Goal: Task Accomplishment & Management: Manage account settings

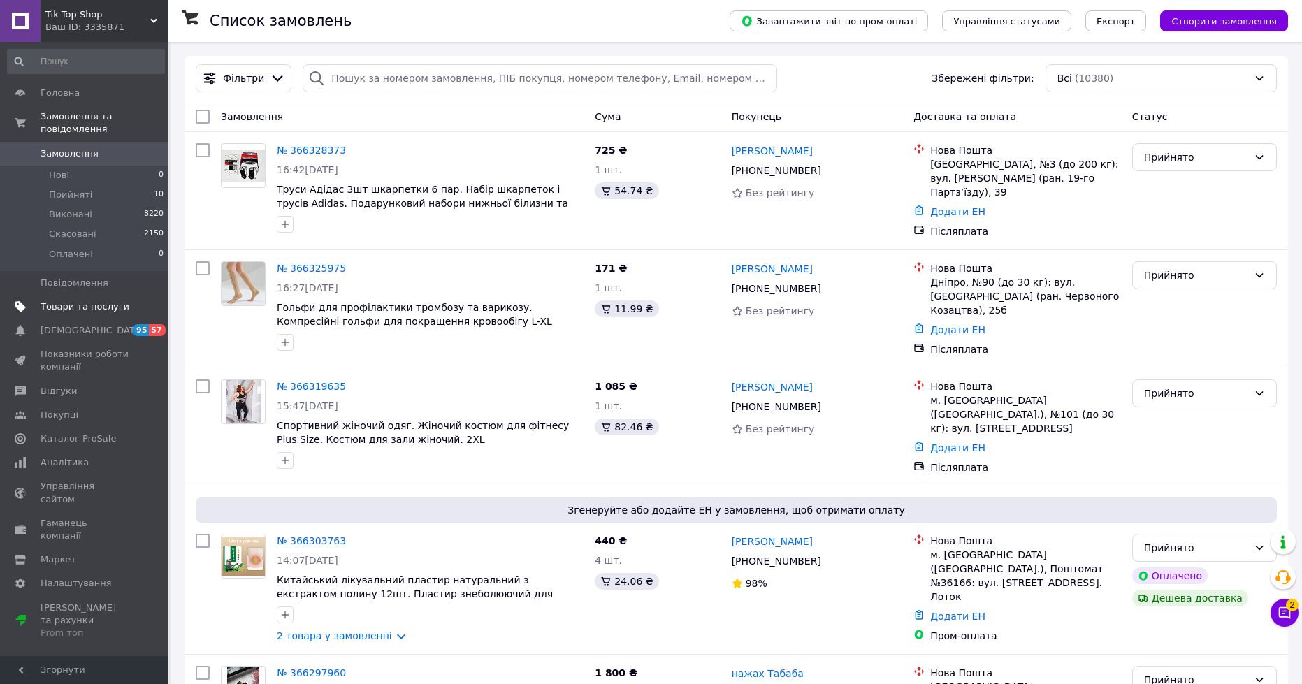
click at [83, 300] on span "Товари та послуги" at bounding box center [85, 306] width 89 height 13
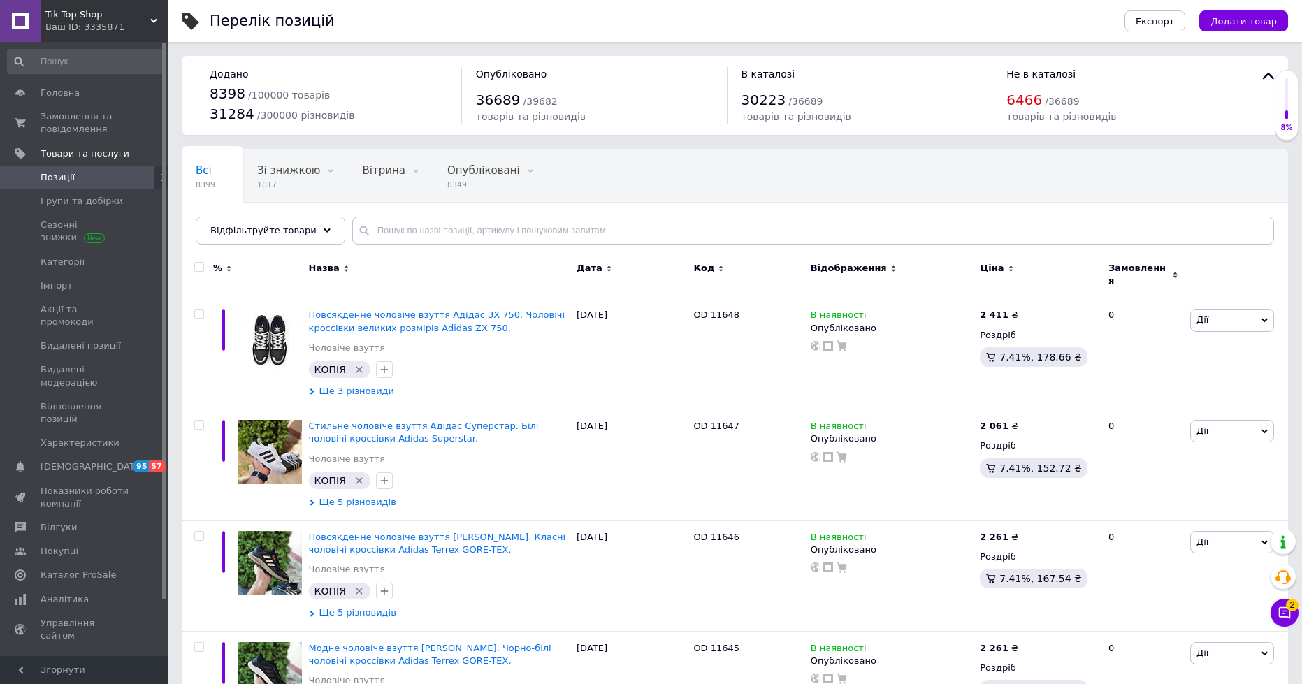
drag, startPoint x: 447, startPoint y: 252, endPoint x: 434, endPoint y: 248, distance: 13.7
click at [446, 252] on div "Назва" at bounding box center [439, 275] width 268 height 47
click at [414, 235] on input "text" at bounding box center [813, 231] width 922 height 28
paste input "1445"
type input "1445"
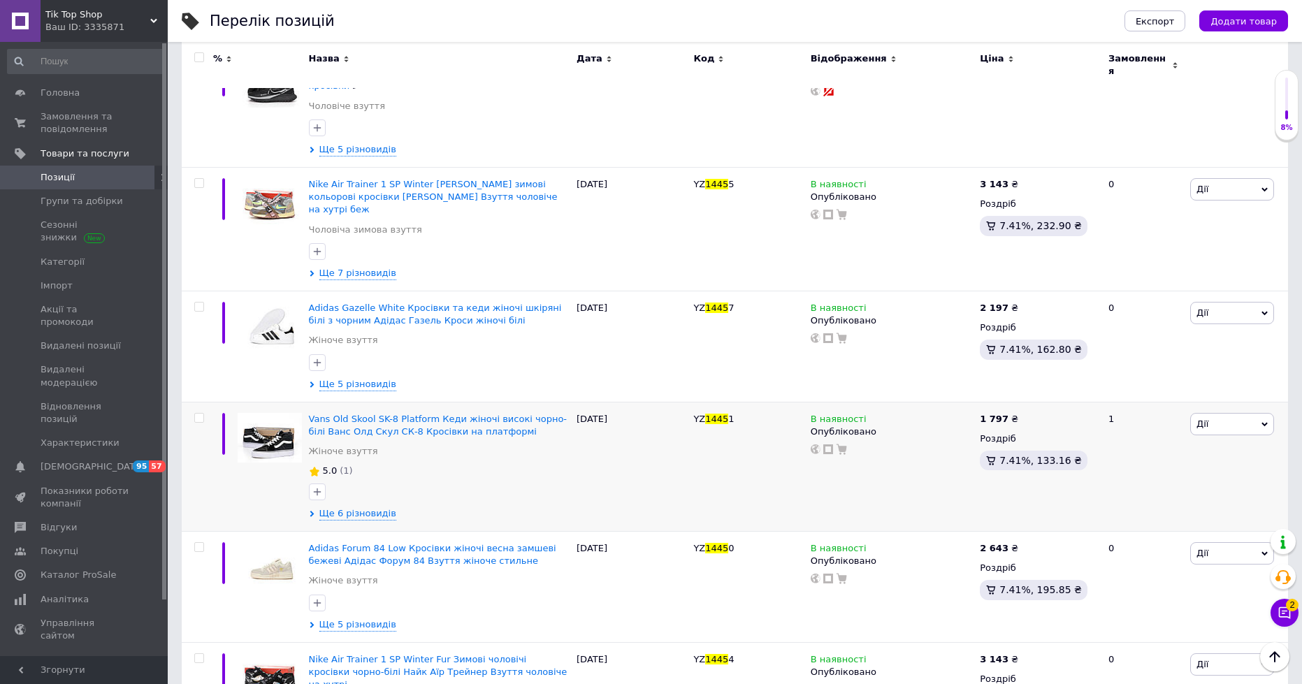
scroll to position [525, 0]
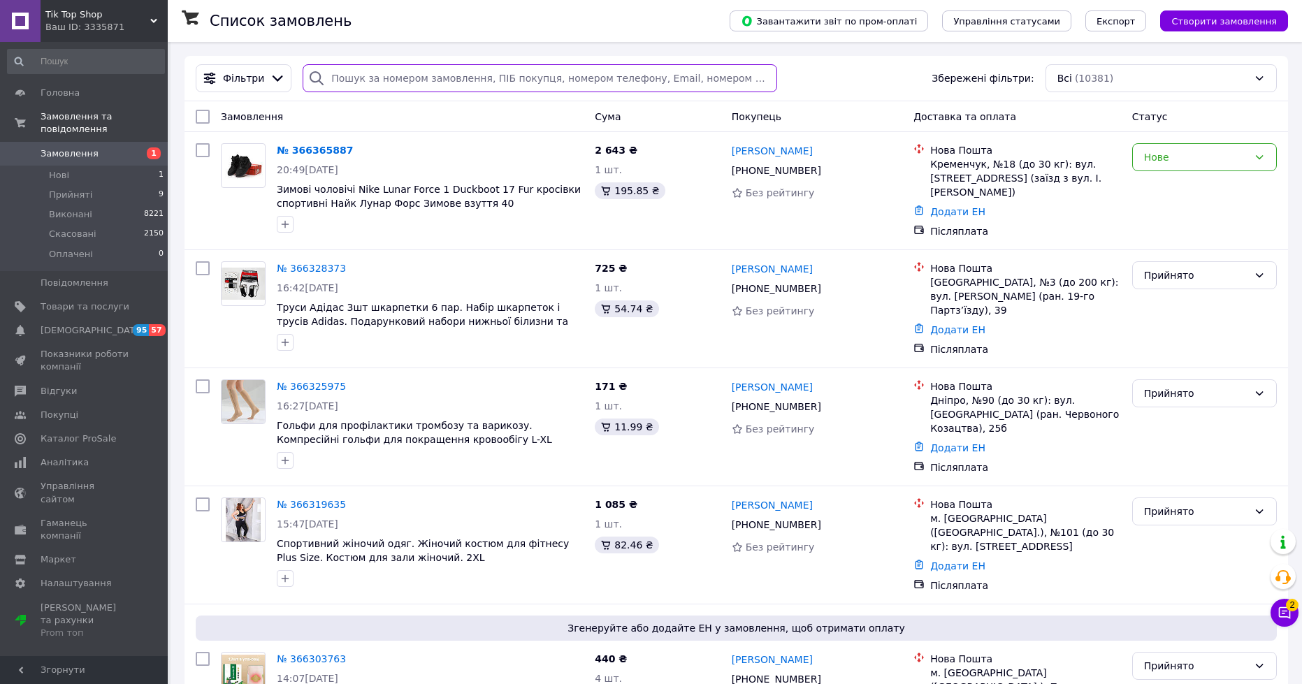
click at [457, 73] on input "search" at bounding box center [540, 78] width 474 height 28
paste input "+380507436340"
type input "+380507436340"
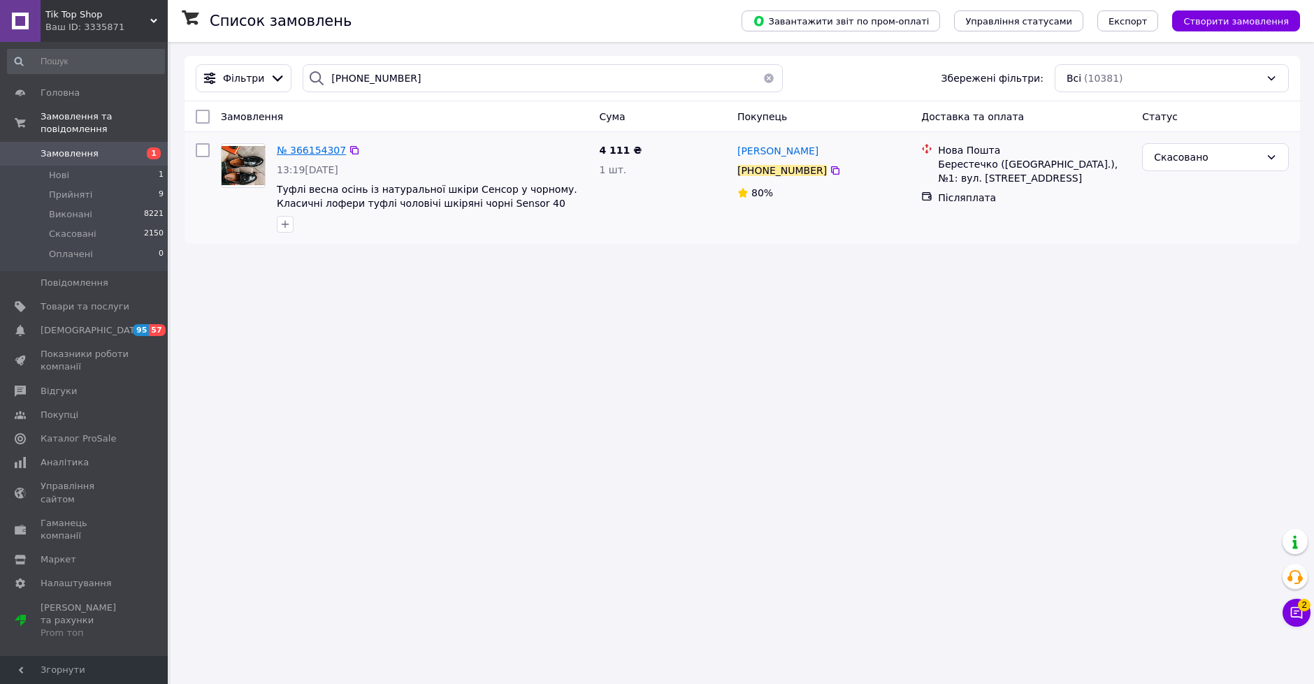
click at [322, 147] on span "№ 366154307" at bounding box center [311, 150] width 69 height 11
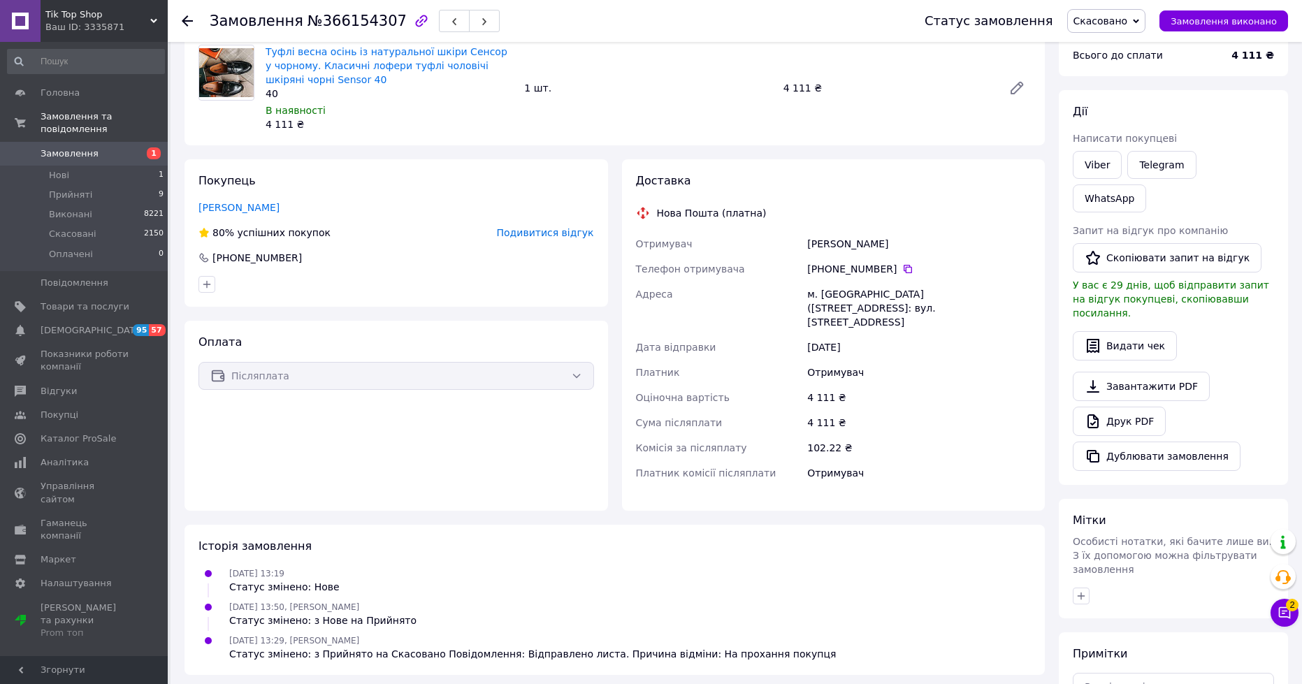
scroll to position [197, 0]
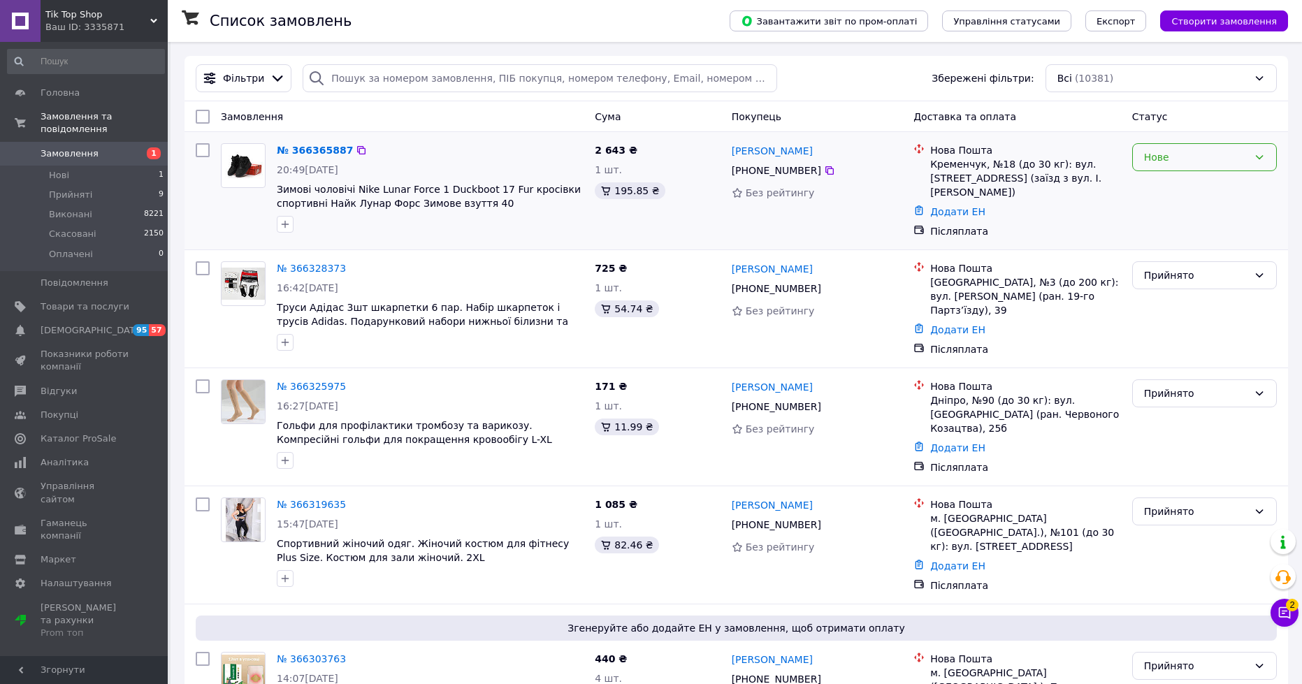
click at [1193, 150] on div "Нове" at bounding box center [1196, 157] width 104 height 15
click at [1182, 184] on li "Прийнято" at bounding box center [1204, 187] width 143 height 25
click at [313, 152] on link "№ 366365887" at bounding box center [311, 150] width 69 height 11
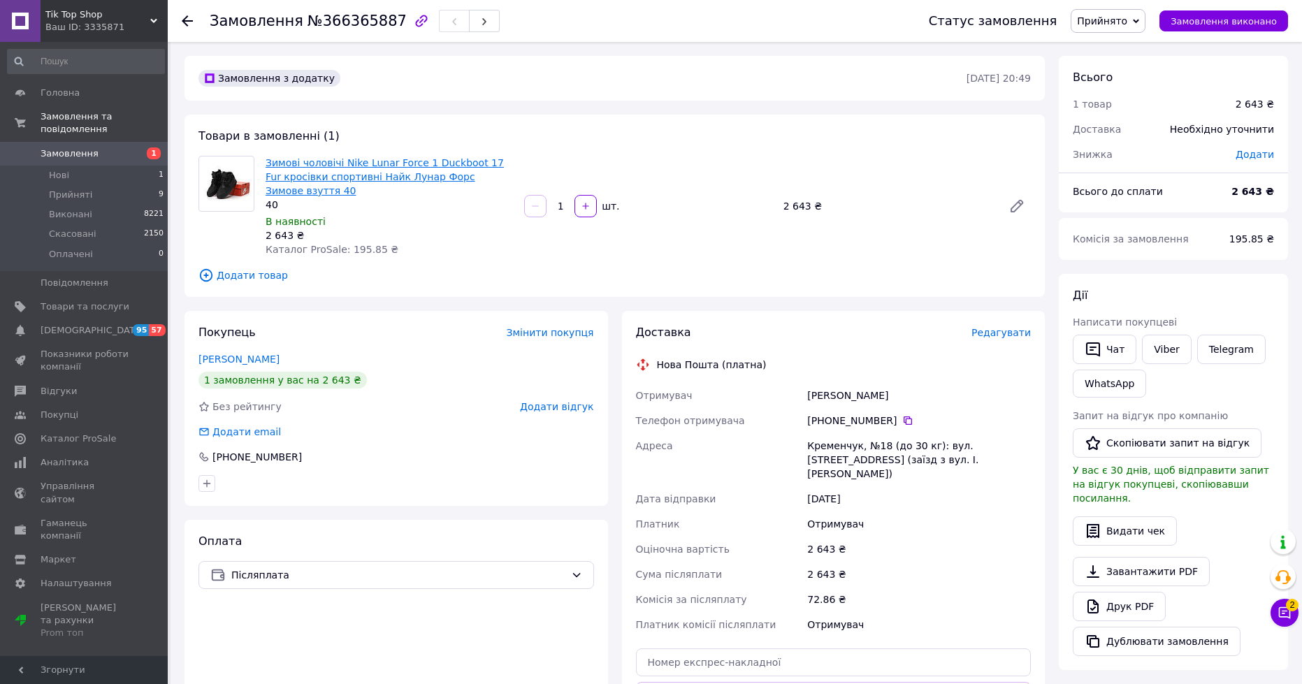
click at [335, 174] on link "Зимові чоловічі Nike Lunar Force 1 Duckboot 17 Fur кросівки спортивні Найк Луна…" at bounding box center [385, 176] width 238 height 39
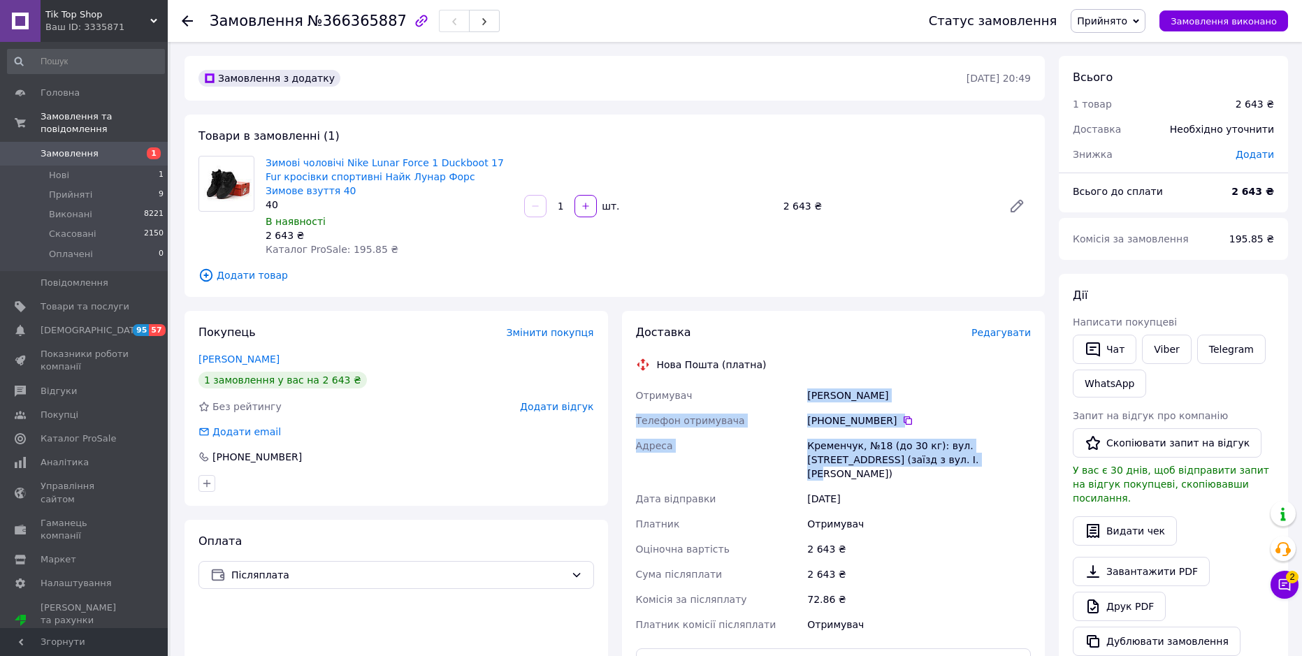
drag, startPoint x: 808, startPoint y: 381, endPoint x: 923, endPoint y: 451, distance: 135.2
click at [923, 451] on div "Отримувач [PERSON_NAME] Телефон отримувача [PHONE_NUMBER]   [PERSON_NAME], №18 …" at bounding box center [833, 510] width 401 height 254
copy div "[PERSON_NAME] Телефон отримувача [PHONE_NUMBER]   [PERSON_NAME], №18 (до 30 кг)…"
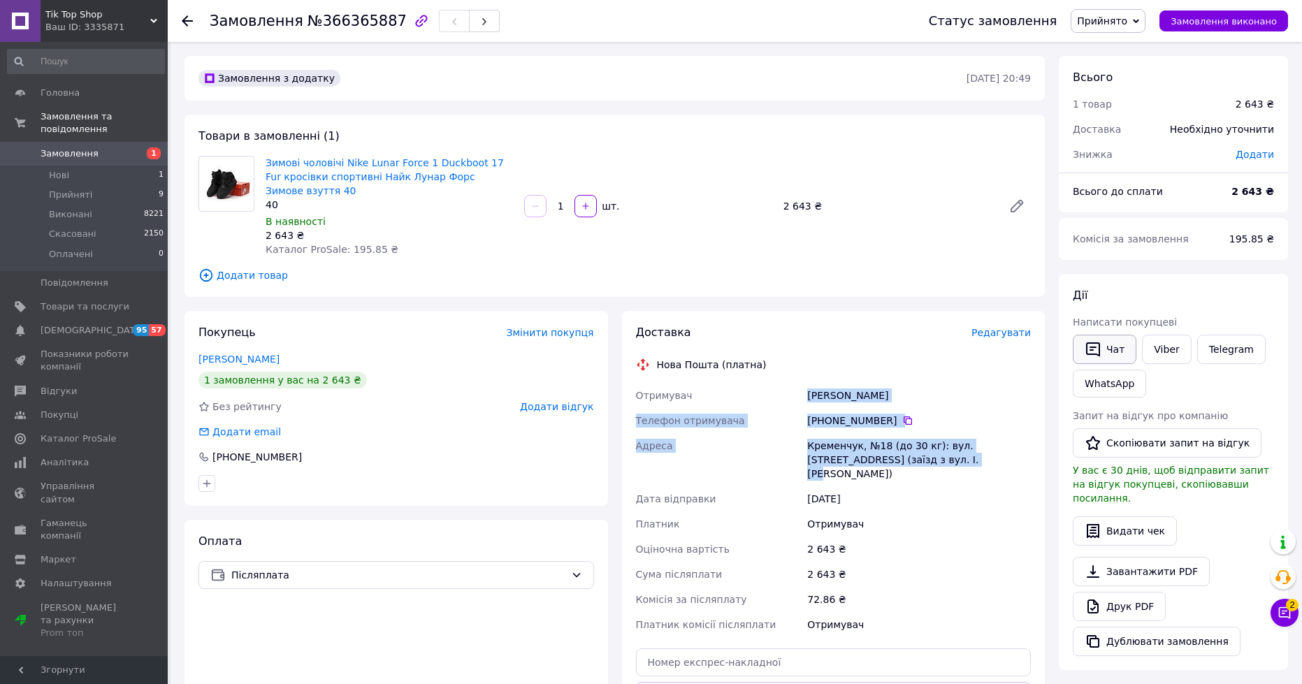
click at [1097, 352] on icon "button" at bounding box center [1092, 349] width 17 height 17
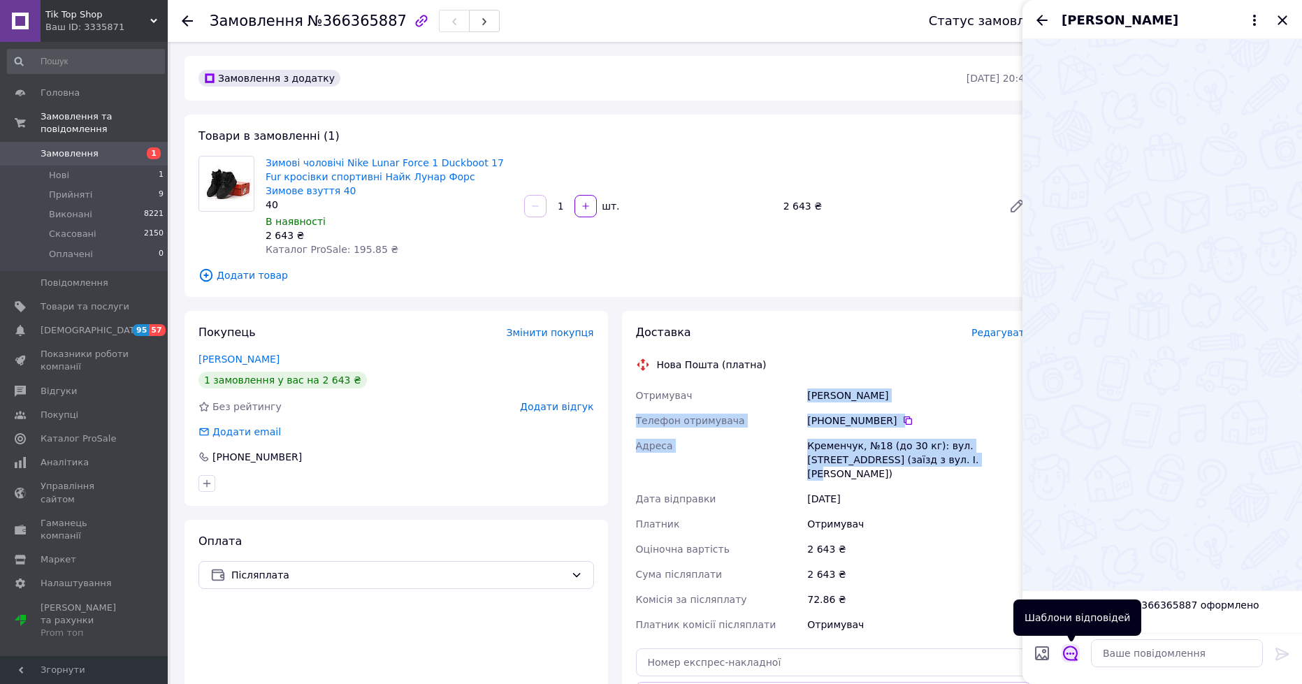
click at [1070, 660] on icon "Відкрити шаблони відповідей" at bounding box center [1070, 653] width 15 height 15
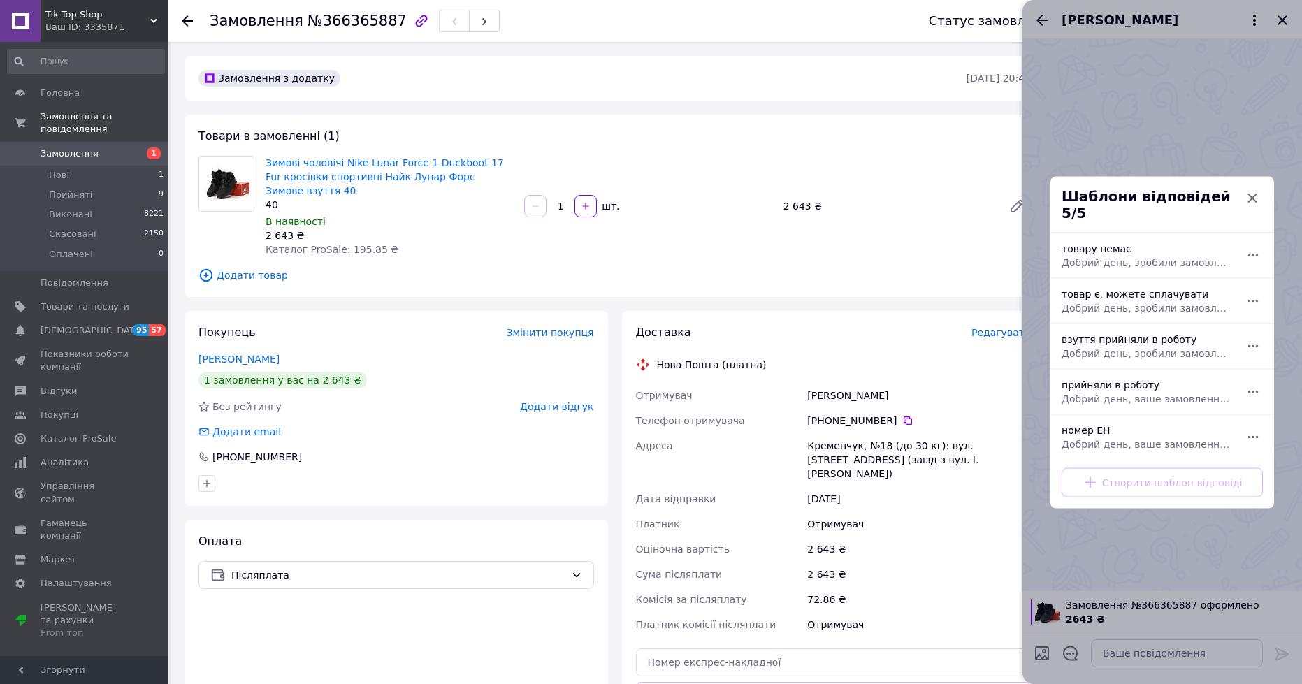
drag, startPoint x: 1123, startPoint y: 387, endPoint x: 1158, endPoint y: 391, distance: 34.5
click at [1124, 391] on span "Добрий день, ваше замовлення прийняли в роботу. Після відправлення надішлю Вам …" at bounding box center [1146, 398] width 170 height 14
type textarea "Добрий день, ваше замовлення прийняли в роботу. Після відправлення надішлю Вам …"
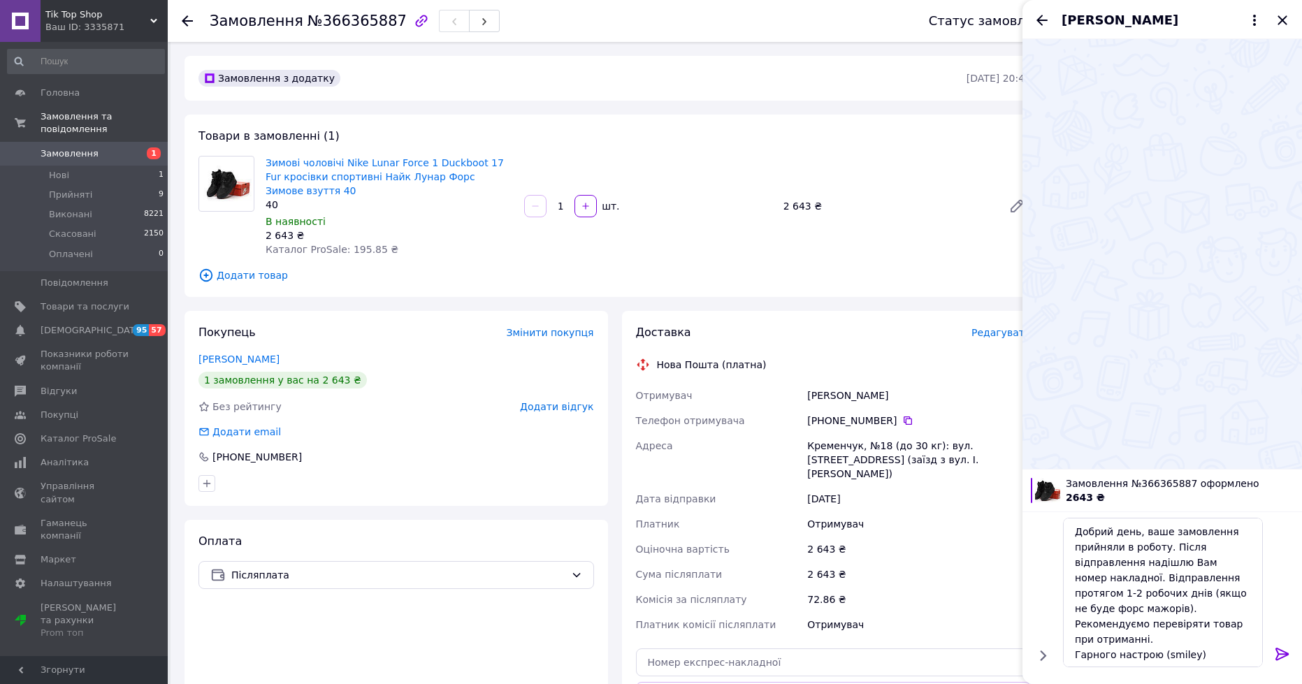
click at [1282, 647] on icon at bounding box center [1282, 654] width 17 height 17
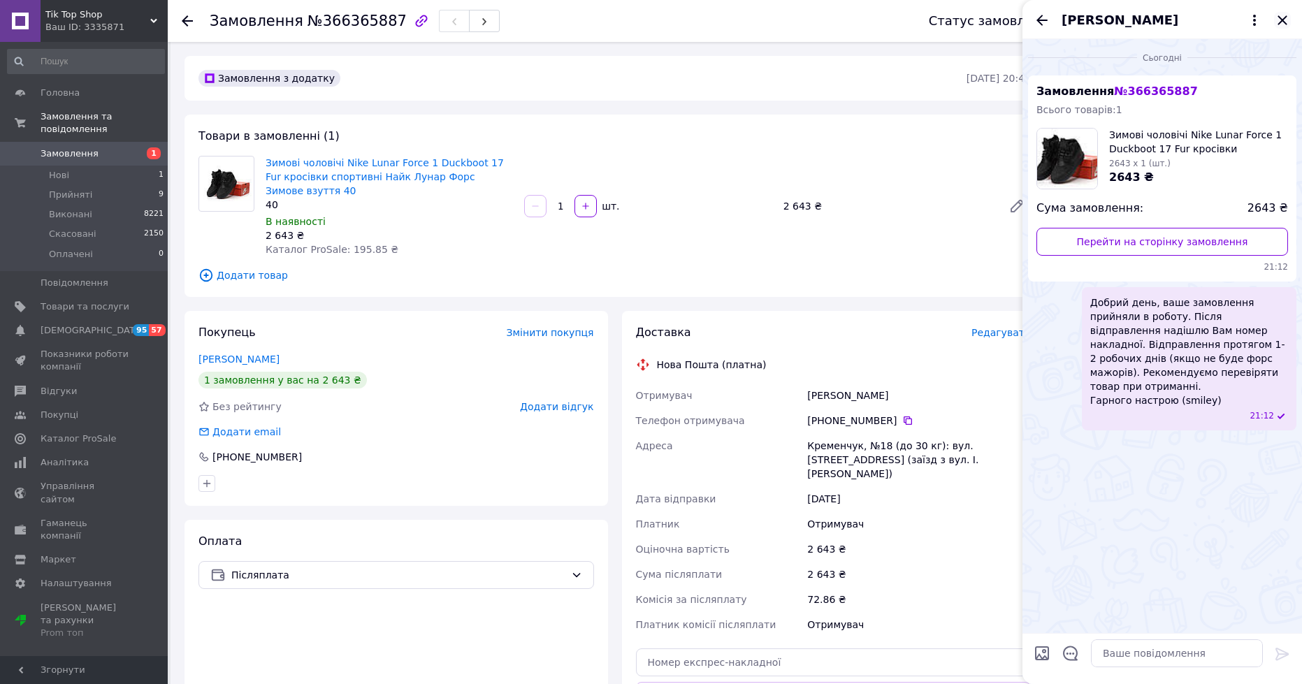
click at [1288, 17] on icon "Закрити" at bounding box center [1282, 20] width 17 height 17
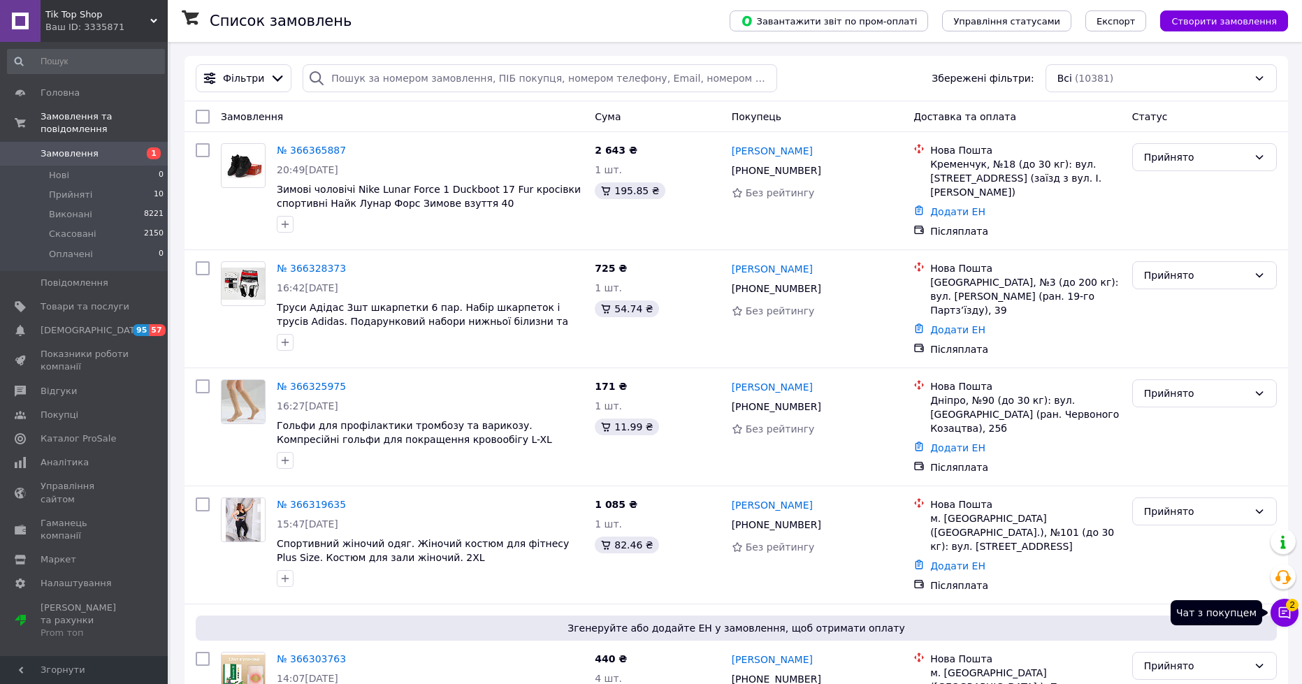
click at [1289, 614] on icon at bounding box center [1285, 613] width 12 height 12
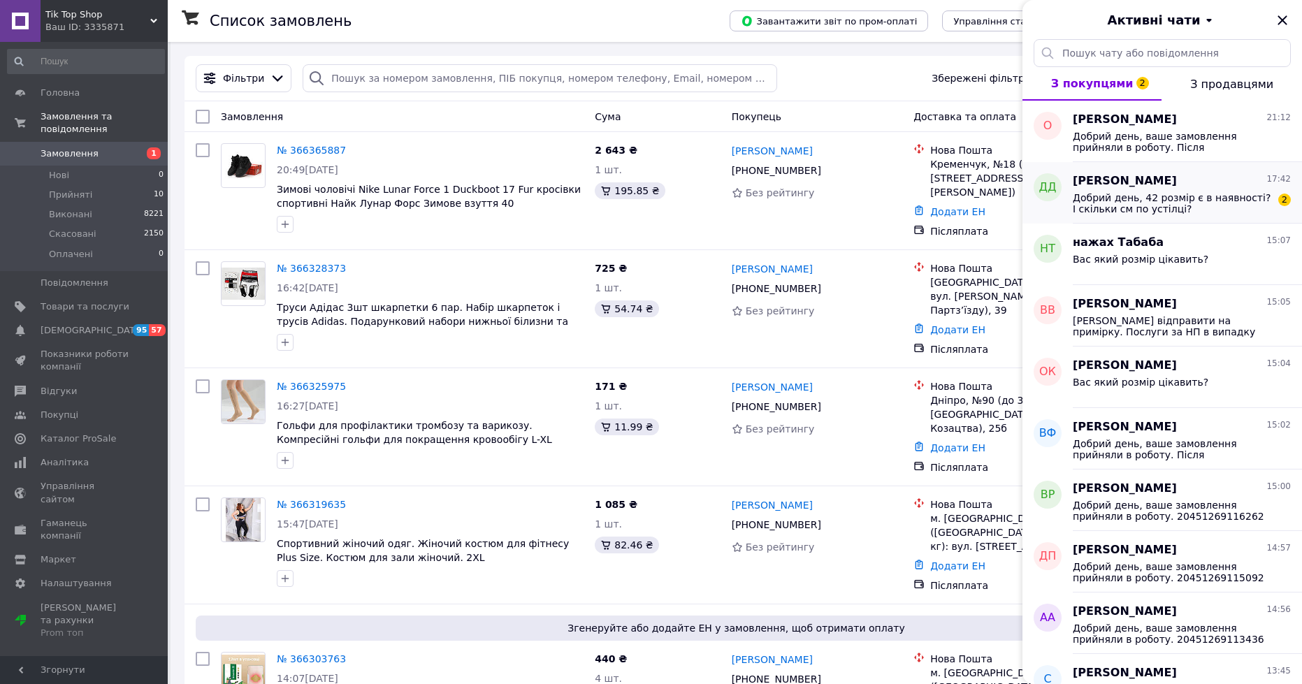
click at [1122, 204] on span "Добрий день, 42 розмір є в наявності? І скільки см по устілці?" at bounding box center [1171, 203] width 198 height 22
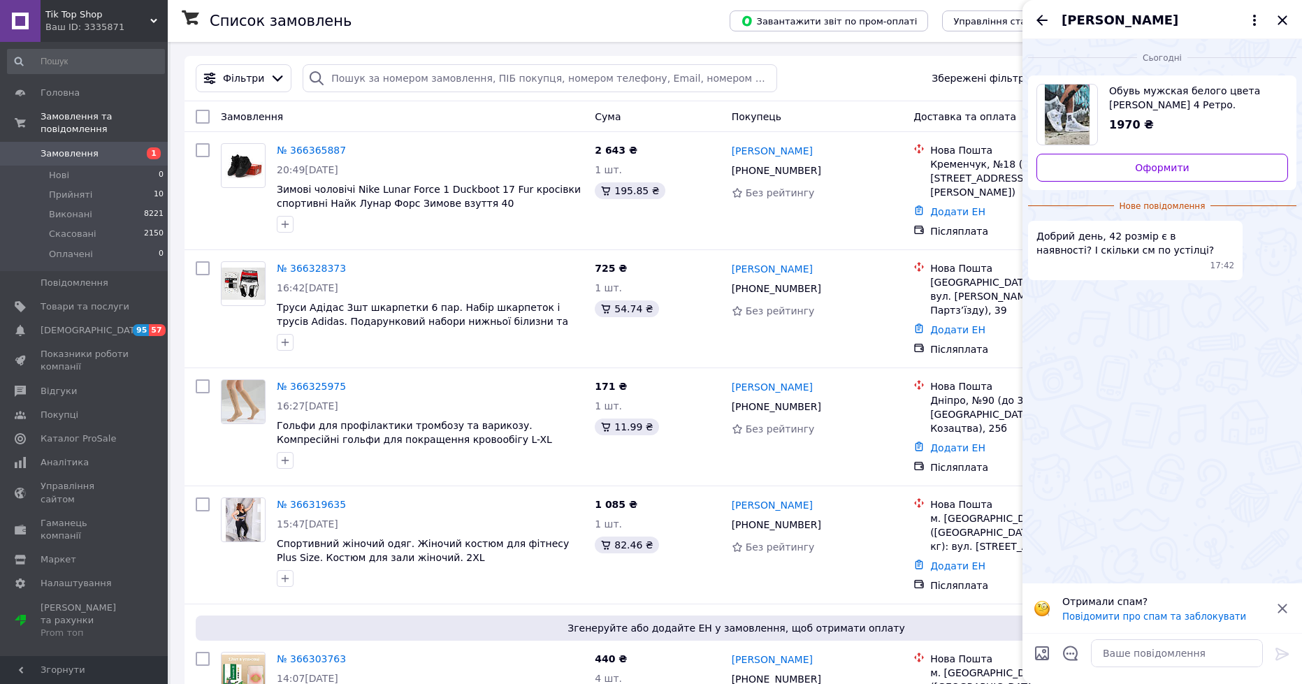
click at [1165, 99] on span "Обувь мужская белого цвета Найк Аир Джордан 4 Ретро. Кроссовки для парней Nike …" at bounding box center [1193, 98] width 168 height 28
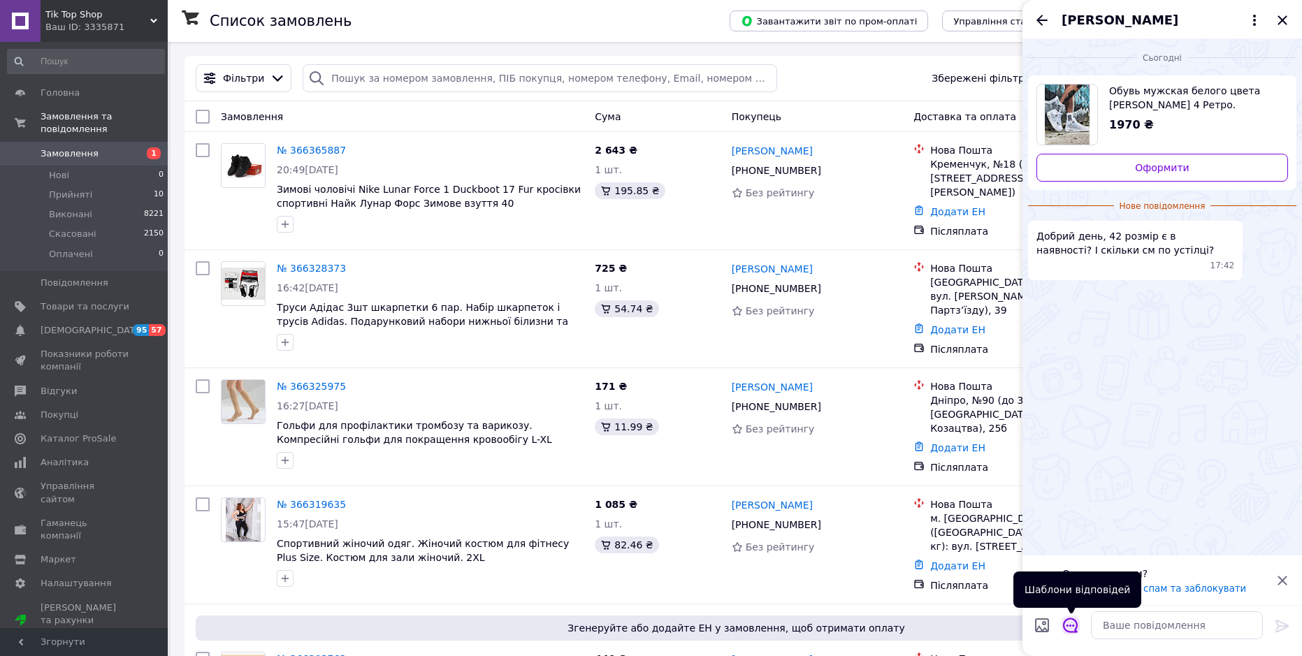
click at [1071, 631] on icon "Відкрити шаблони відповідей" at bounding box center [1070, 625] width 15 height 15
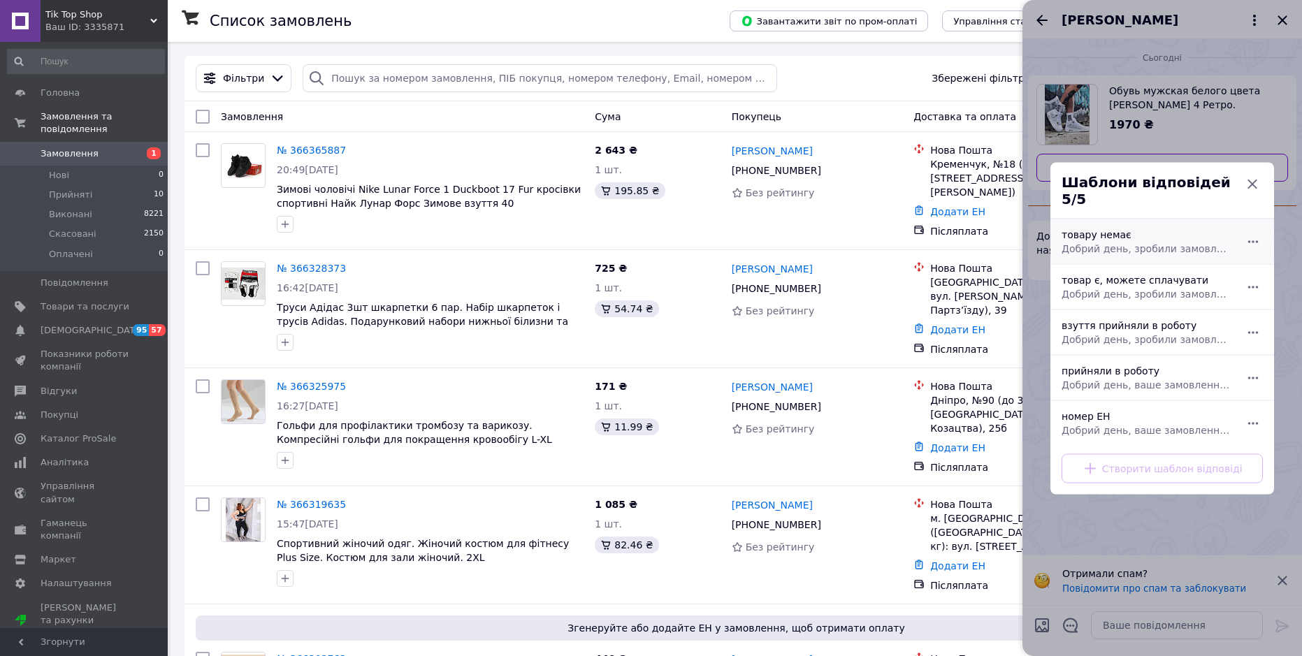
click at [1112, 241] on span "Добрий день, зробили замовлення на жаль дана модель закінчилась вибачте за незр…" at bounding box center [1146, 248] width 170 height 14
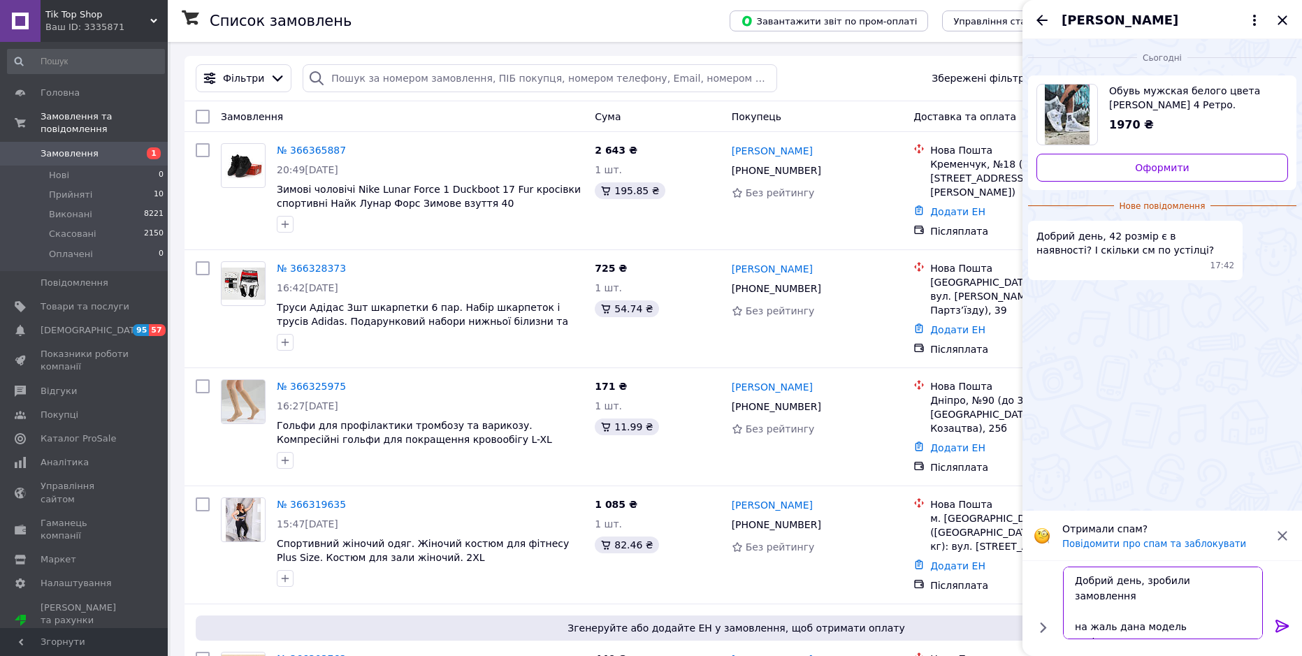
click at [1141, 588] on textarea "Добрий день, зробили замовлення на жаль дана модель закінчилась вибачте за незр…" at bounding box center [1163, 603] width 200 height 73
drag, startPoint x: 1140, startPoint y: 583, endPoint x: 1297, endPoint y: 569, distance: 157.2
click at [1297, 569] on div "Добрий день, зробили замовлення на жаль дана модель закінчилась вибачте за незр…" at bounding box center [1161, 608] width 279 height 96
type textarea "Добрий день, на жаль дана модель закінчилась вибачте за незручності"
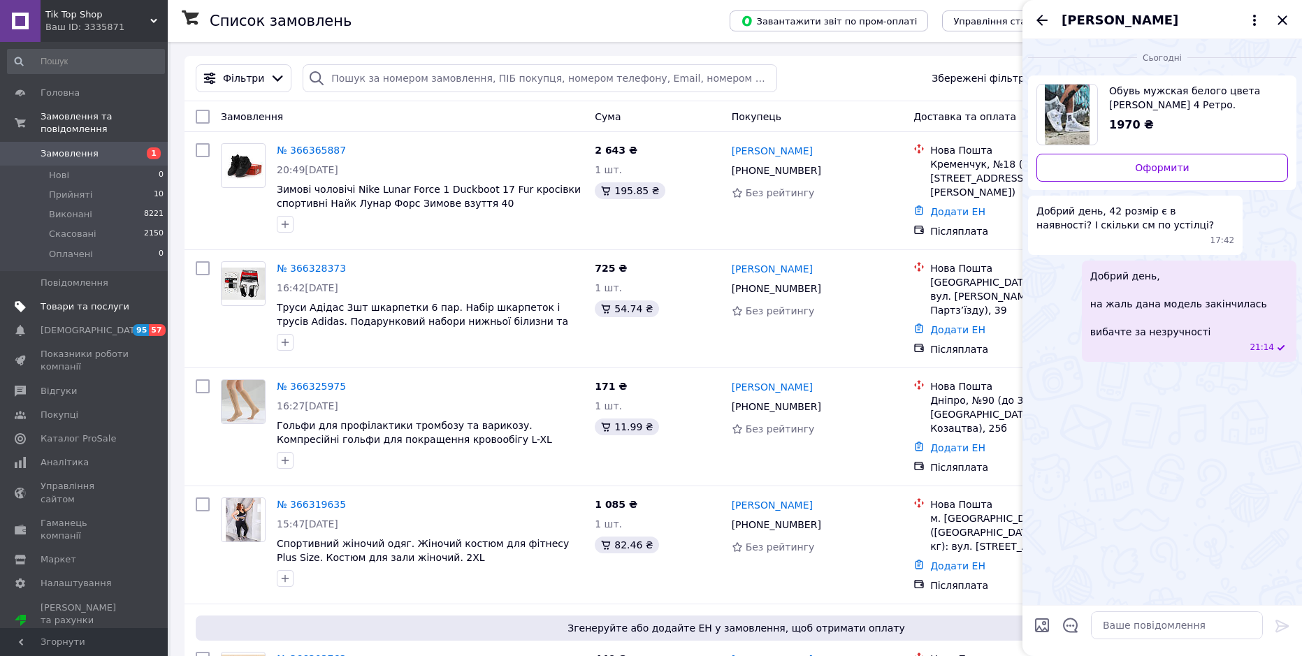
click at [91, 300] on span "Товари та послуги" at bounding box center [85, 306] width 89 height 13
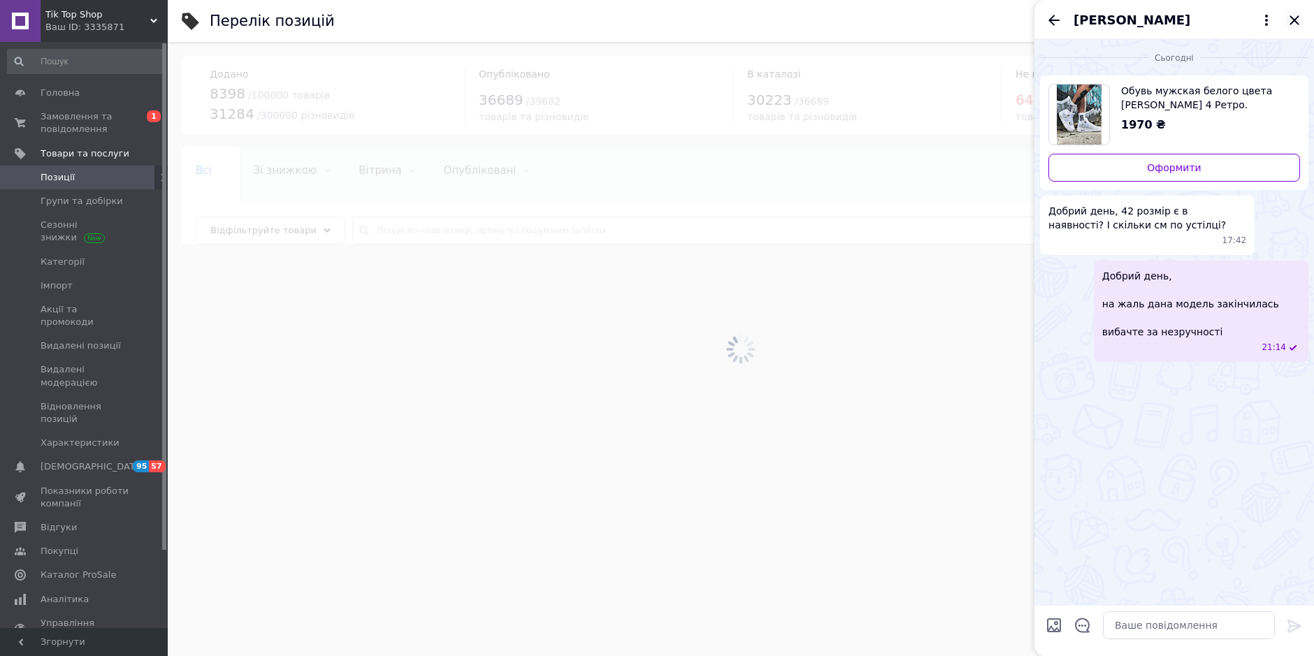
click at [1295, 20] on icon "Закрити" at bounding box center [1293, 19] width 9 height 9
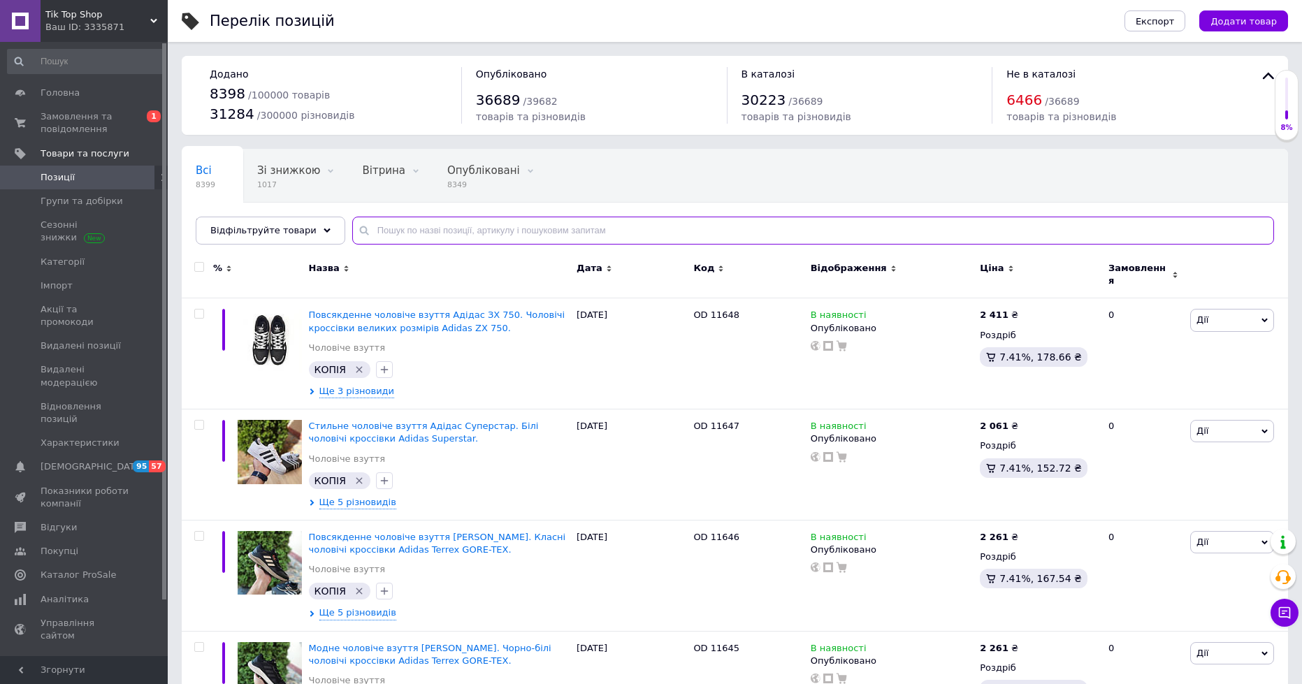
click at [429, 242] on input "text" at bounding box center [813, 231] width 922 height 28
paste input "KSNJ032"
type input "KSNJ032"
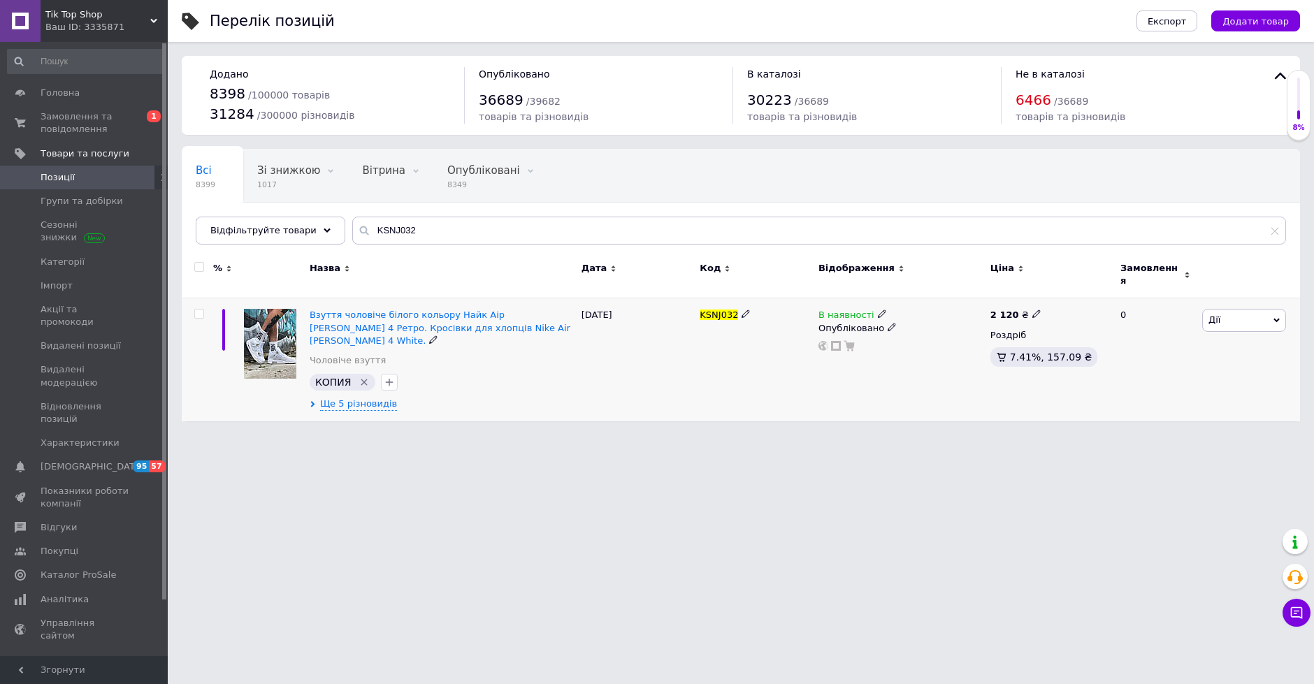
click at [1241, 309] on span "Дії" at bounding box center [1244, 320] width 84 height 22
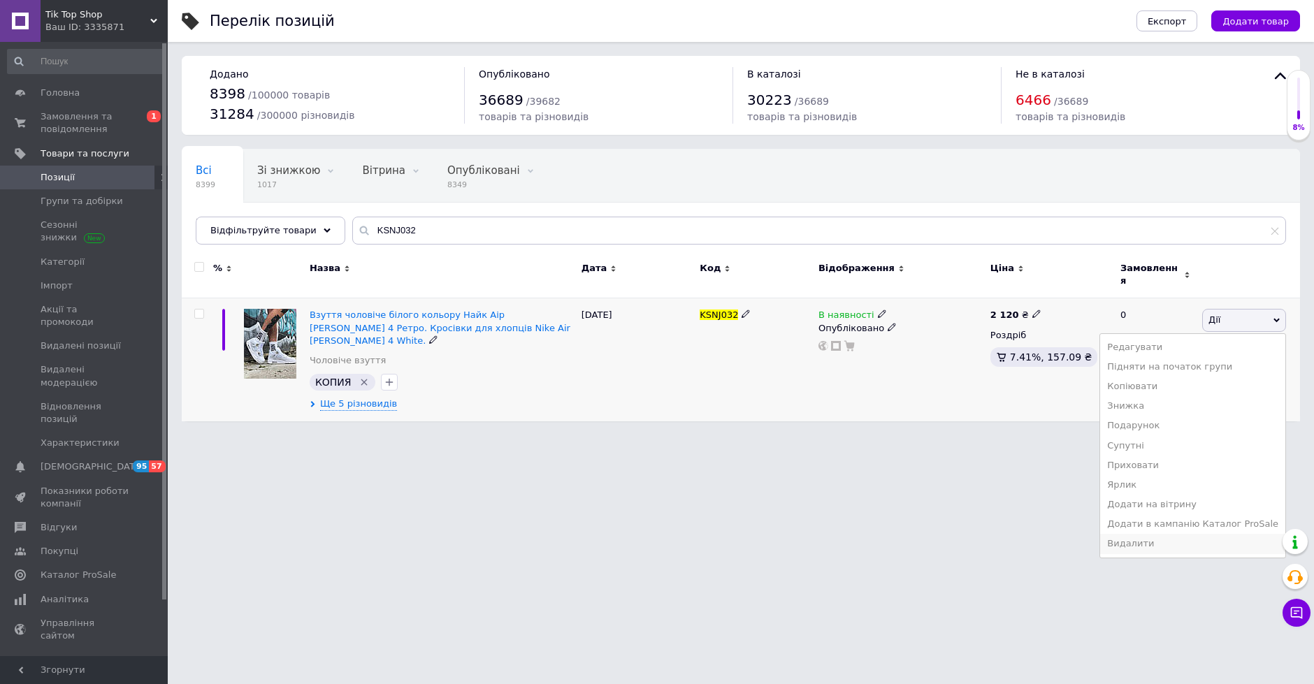
click at [1172, 534] on li "Видалити" at bounding box center [1192, 544] width 185 height 20
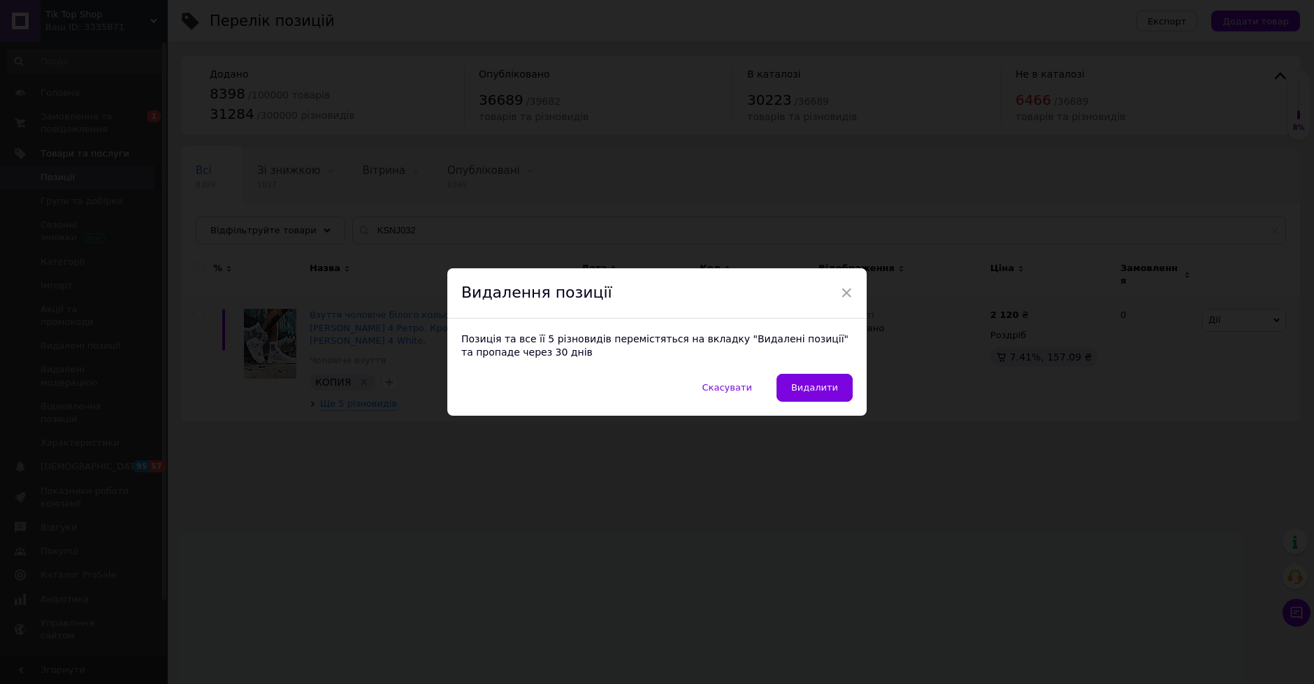
click at [820, 389] on span "Видалити" at bounding box center [814, 387] width 47 height 10
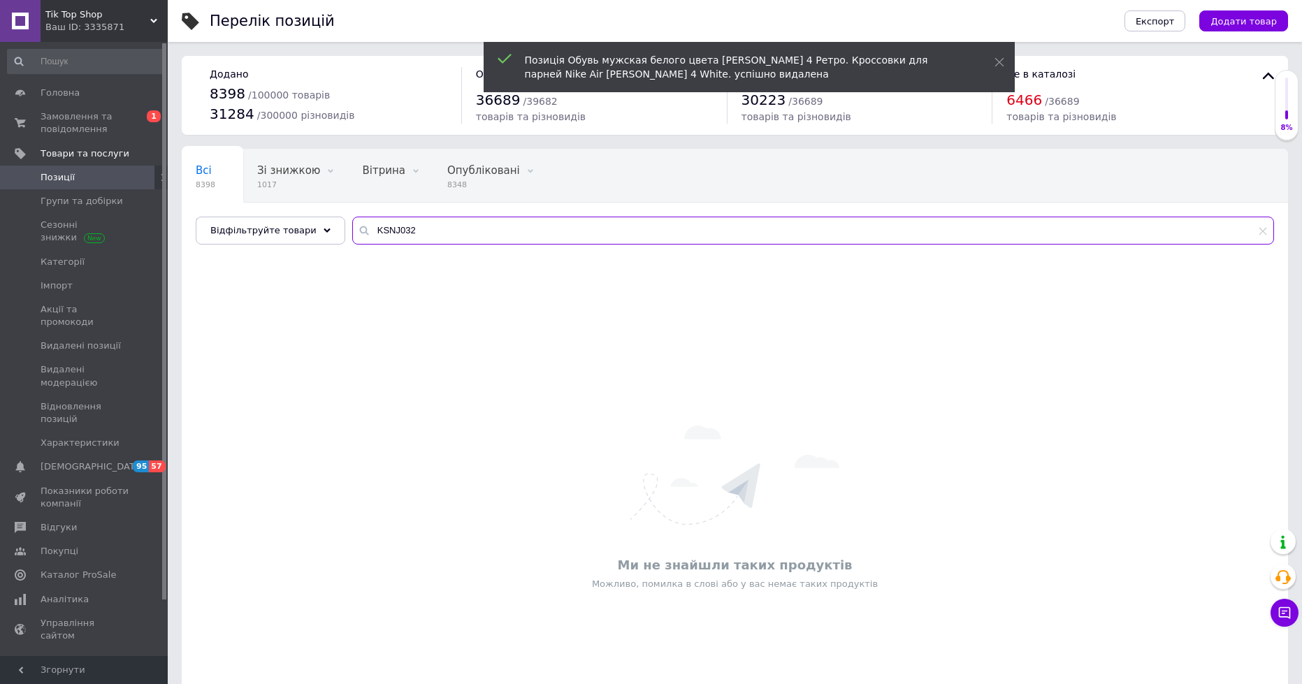
click at [377, 234] on input "KSNJ032" at bounding box center [813, 231] width 922 height 28
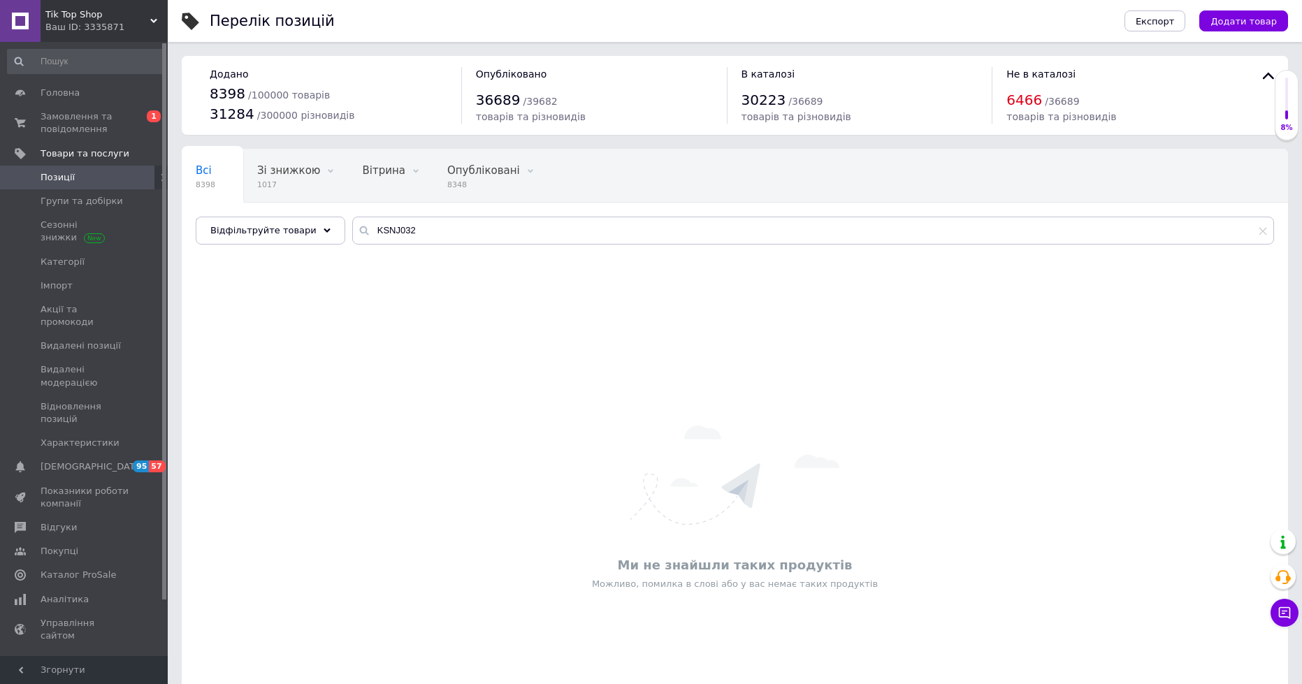
drag, startPoint x: 116, startPoint y: 147, endPoint x: 240, endPoint y: 0, distance: 192.3
